Goal: Information Seeking & Learning: Find specific fact

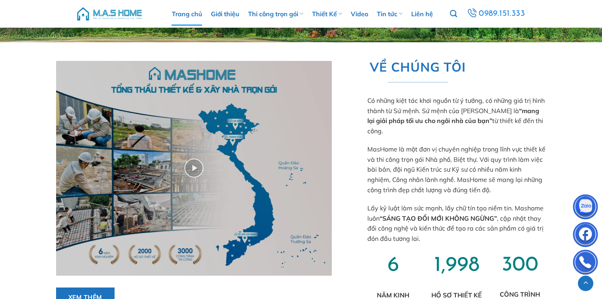
scroll to position [221, 0]
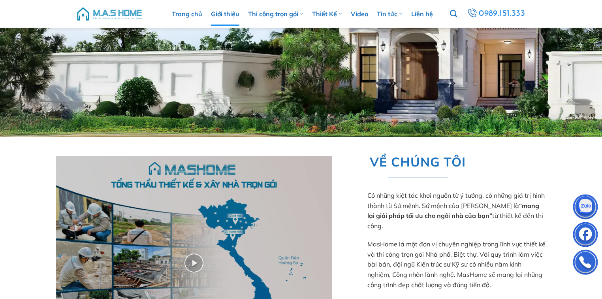
click at [228, 13] on link "Giới thiệu" at bounding box center [225, 14] width 28 height 24
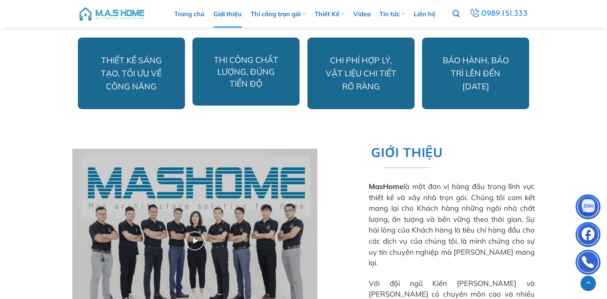
scroll to position [442, 0]
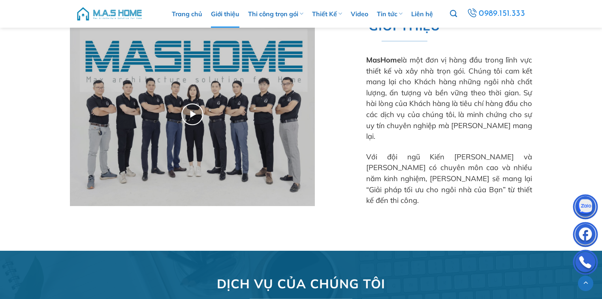
click at [191, 117] on img at bounding box center [192, 114] width 245 height 184
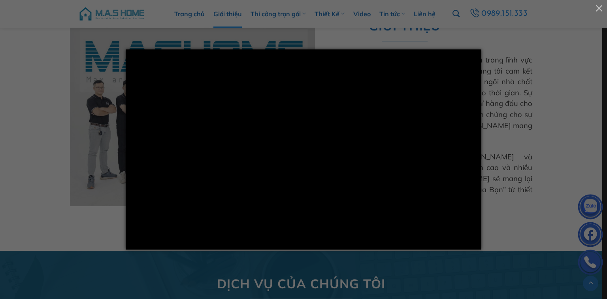
click at [52, 195] on div at bounding box center [303, 149] width 607 height 299
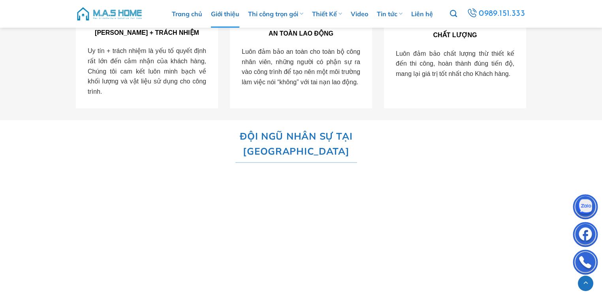
scroll to position [1448, 0]
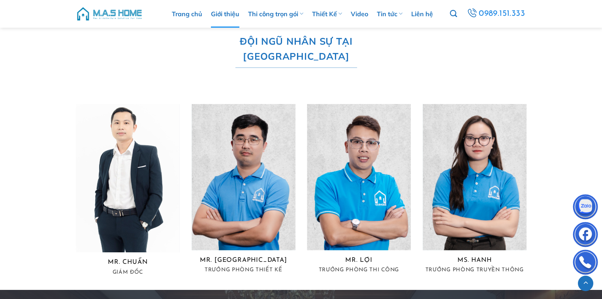
click at [492, 127] on img at bounding box center [475, 177] width 104 height 146
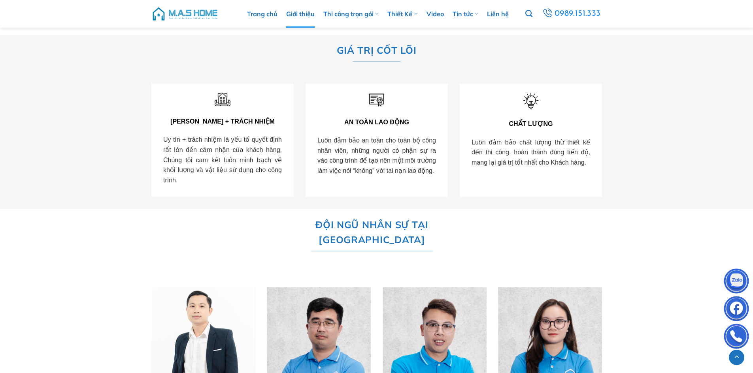
scroll to position [1501, 0]
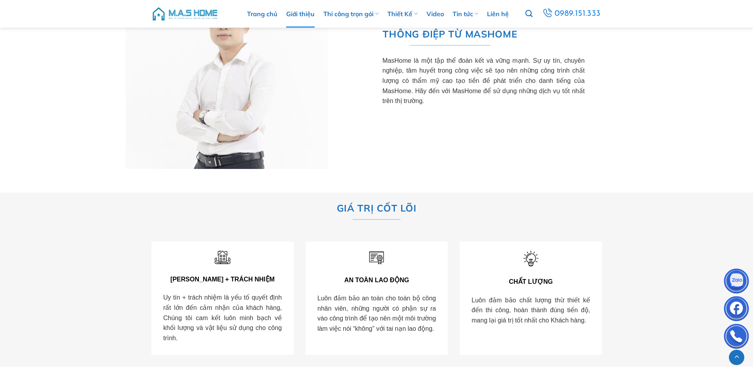
scroll to position [1067, 0]
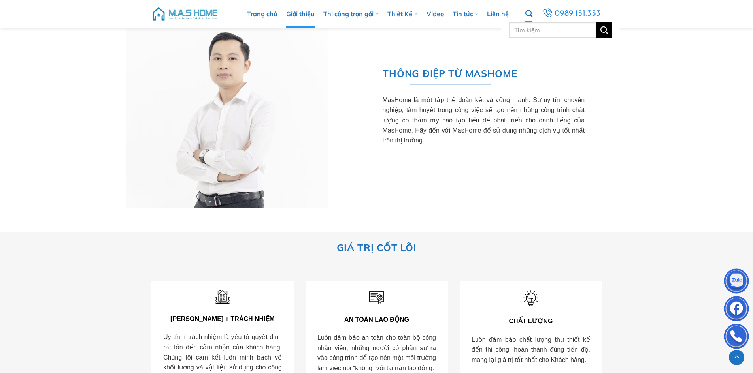
click at [530, 13] on icon "Tìm kiếm" at bounding box center [528, 13] width 7 height 9
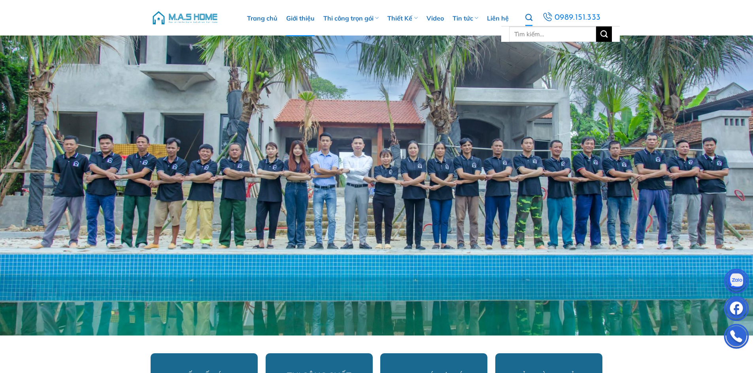
click at [531, 20] on icon "Tìm kiếm" at bounding box center [528, 17] width 7 height 9
click at [533, 32] on input "Tìm kiếm:" at bounding box center [552, 33] width 87 height 15
type input "Anh Mạnh"
click at [596, 26] on button "Gửi" at bounding box center [604, 33] width 16 height 15
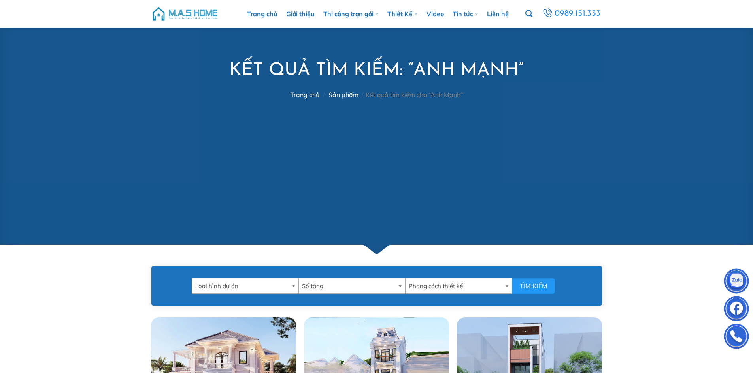
scroll to position [237, 0]
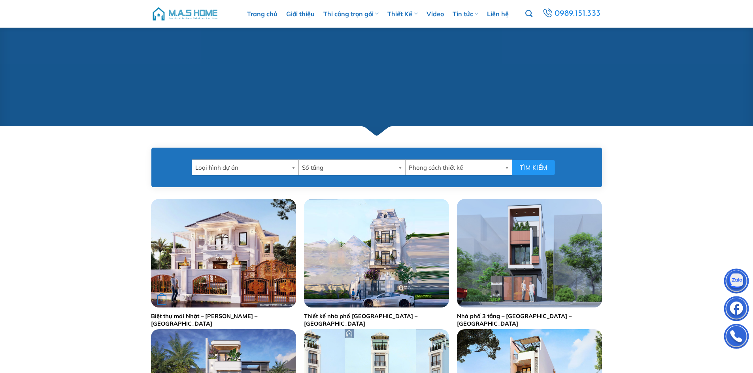
click at [248, 263] on img "Biệt thự mái Nhật - Anh Mạnh - Thái Bình" at bounding box center [223, 253] width 145 height 109
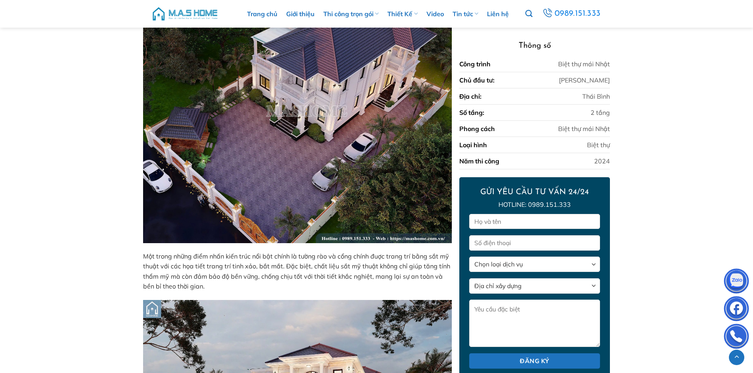
scroll to position [887, 0]
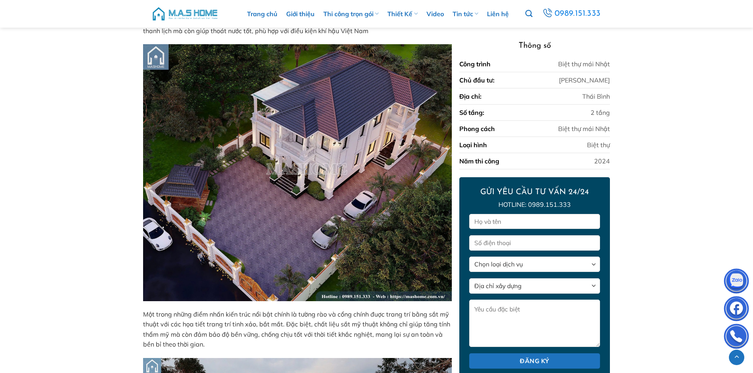
scroll to position [326, 0]
